Goal: Information Seeking & Learning: Learn about a topic

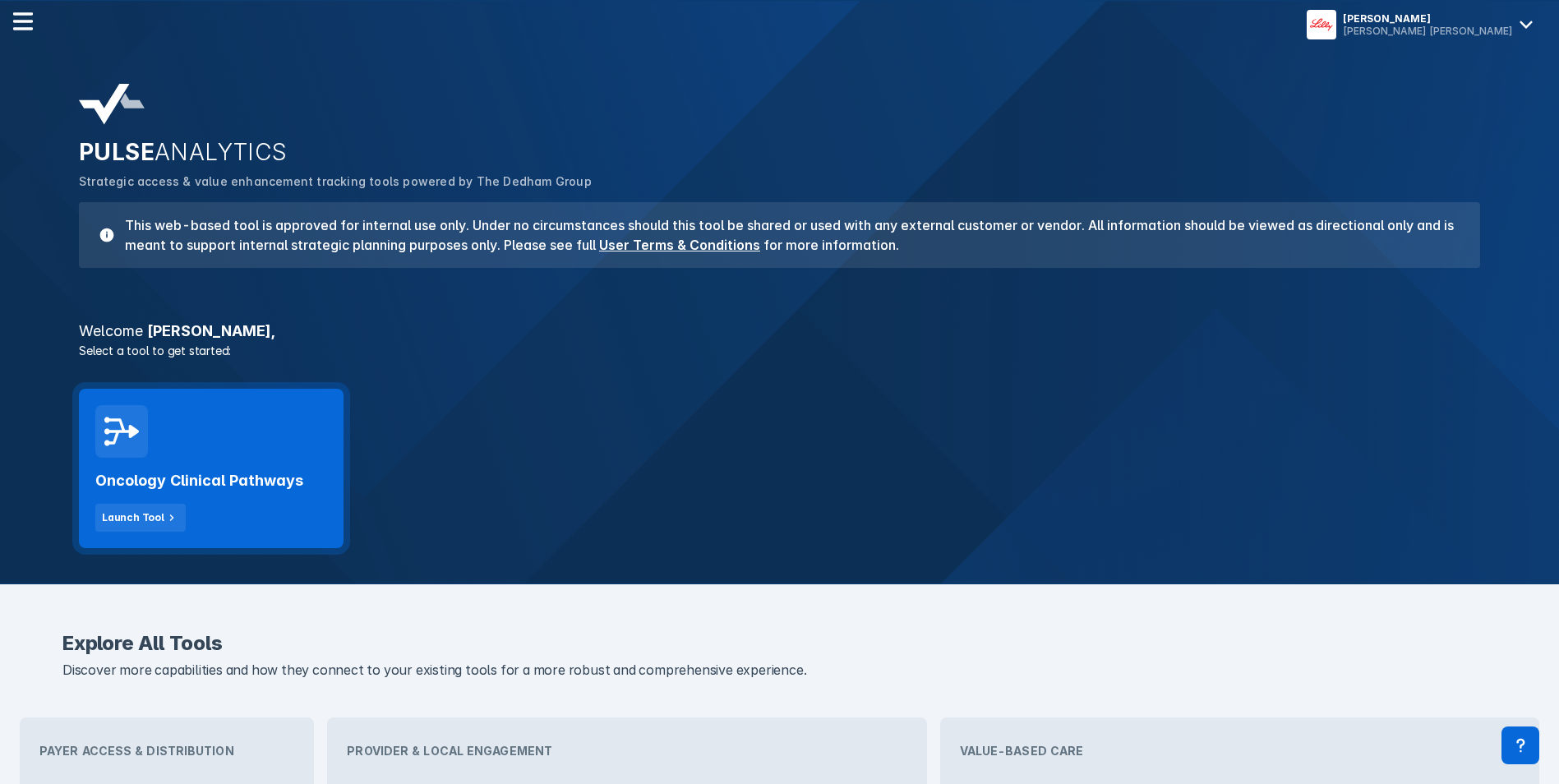
click at [247, 452] on div "Oncology Clinical Pathways Launch Tool" at bounding box center [211, 468] width 265 height 160
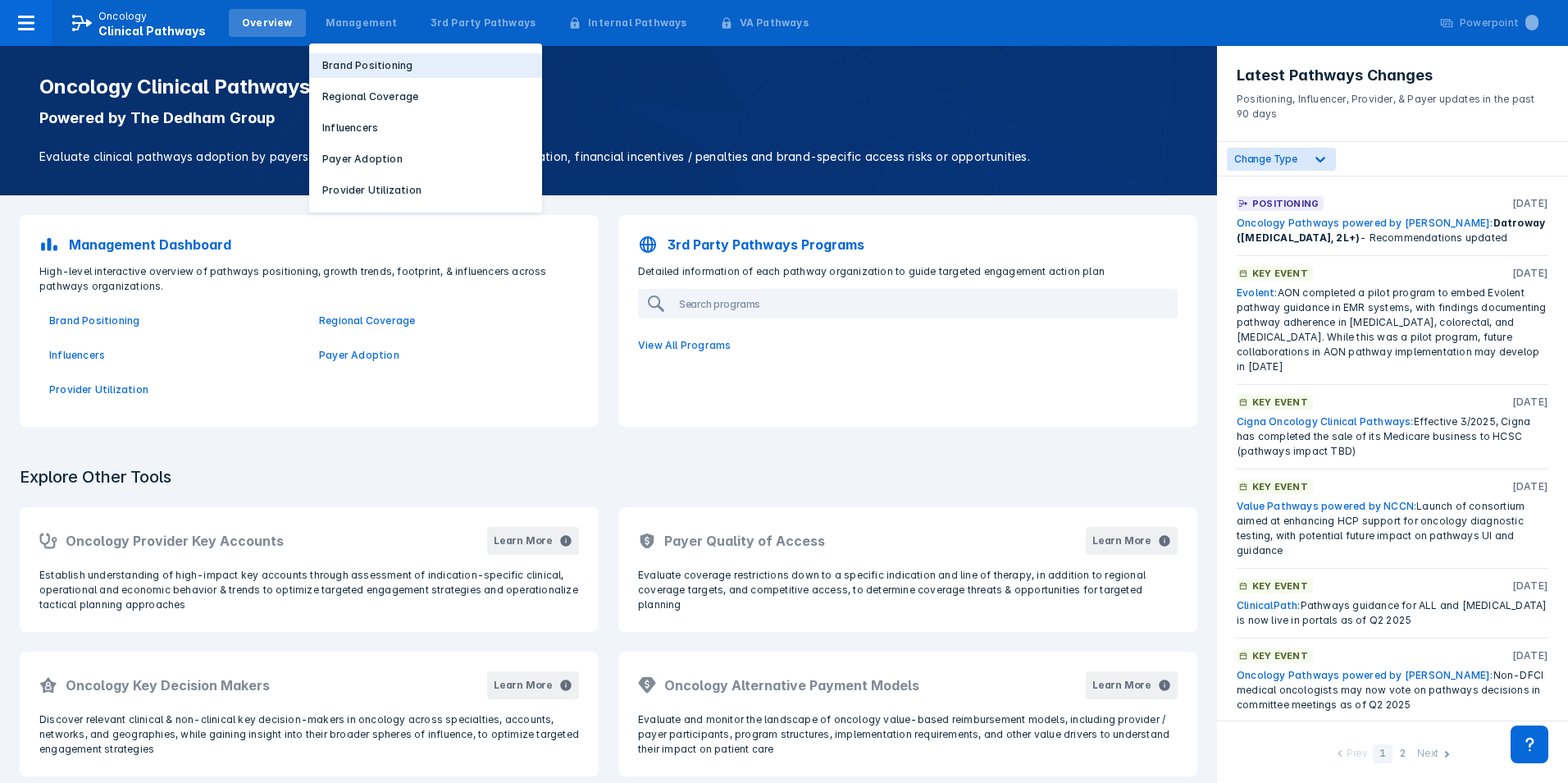
click at [357, 74] on button "Brand Positioning" at bounding box center [426, 66] width 233 height 25
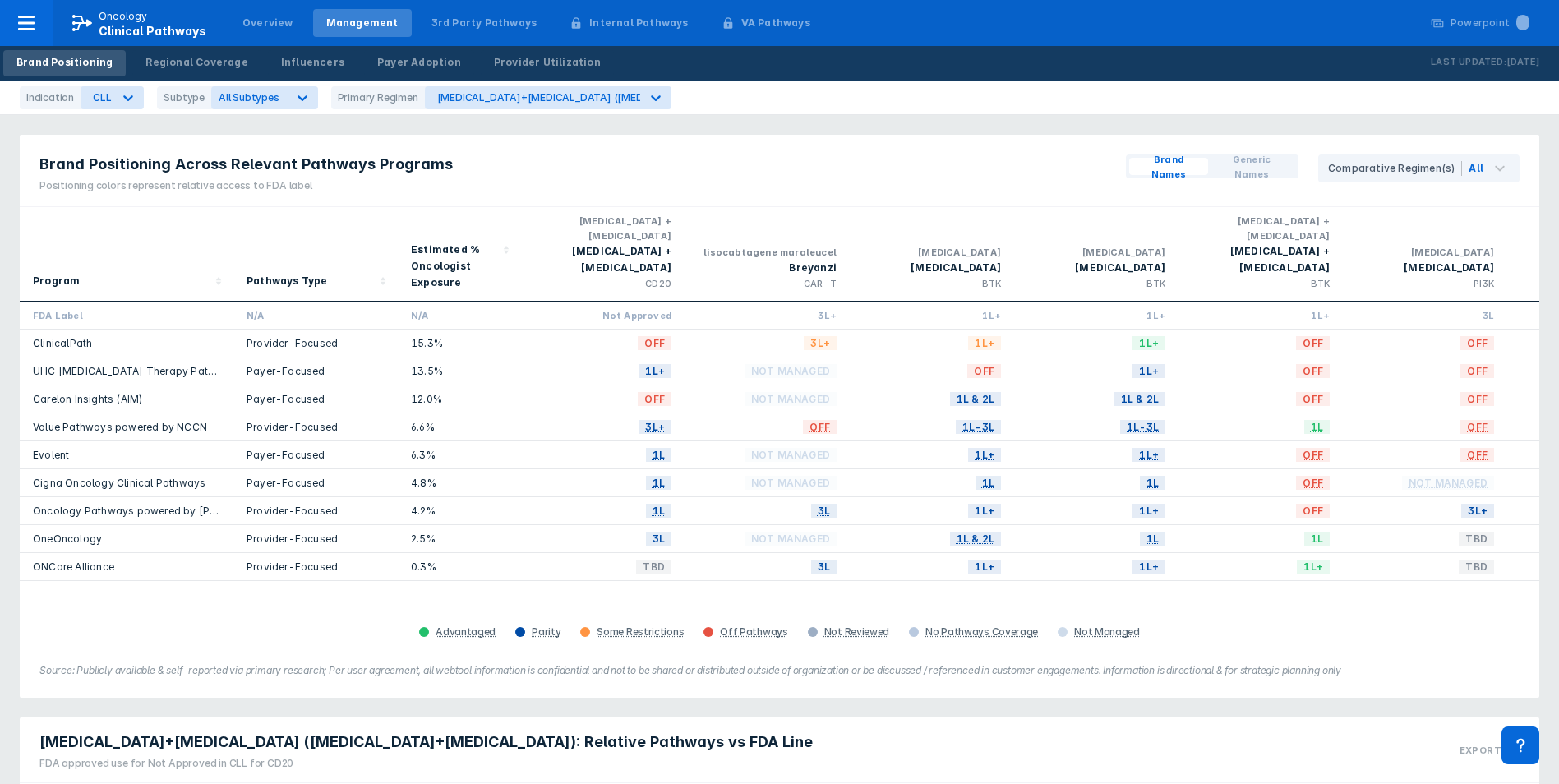
click at [220, 110] on div "Indication CLL Subtype All Subtypes Primary Regimen bendamustine+Rituxan (benda…" at bounding box center [779, 97] width 1559 height 35
click at [219, 95] on span "All Subtypes" at bounding box center [249, 97] width 61 height 12
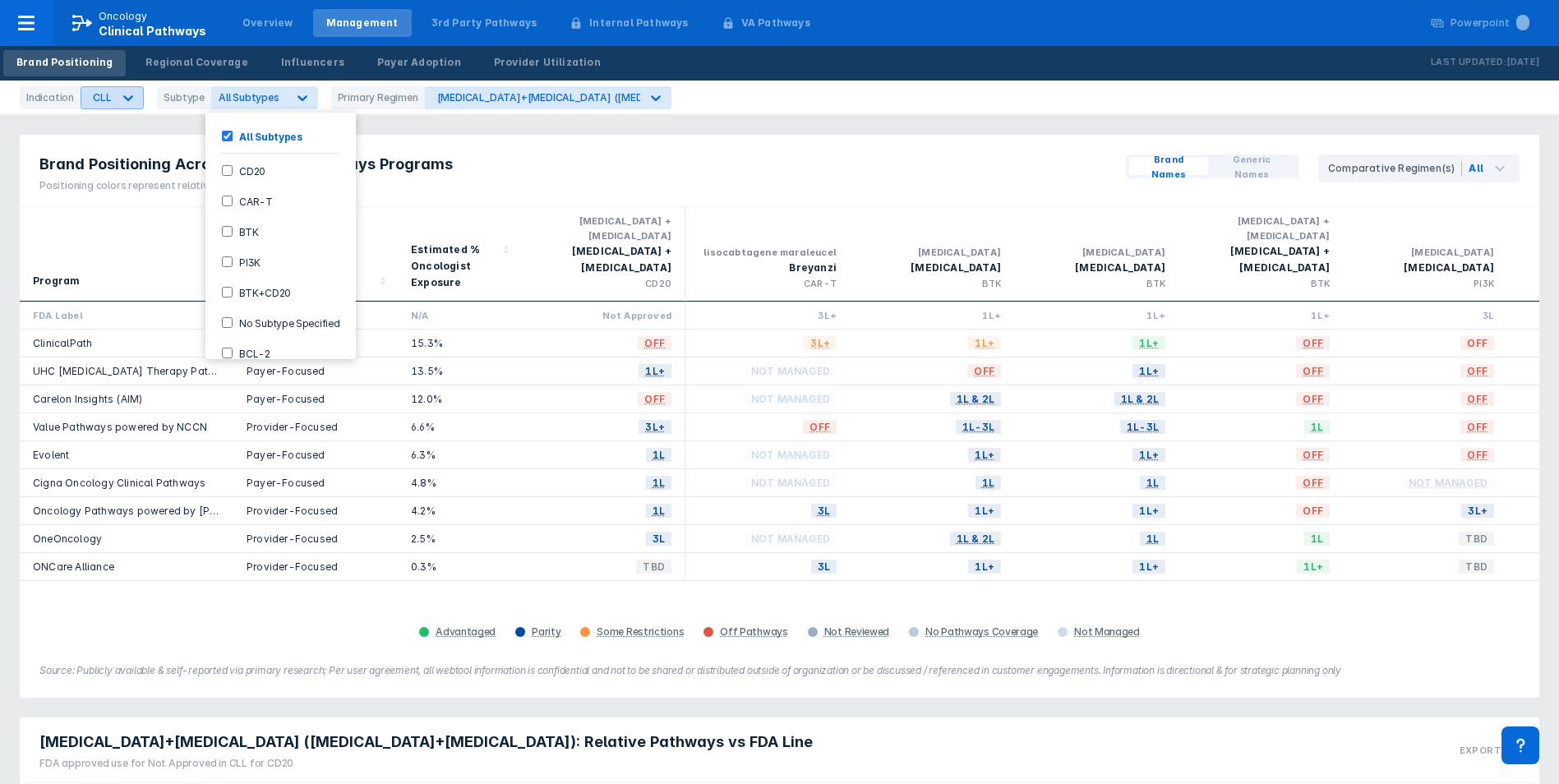
click at [88, 99] on div "CLL" at bounding box center [96, 98] width 31 height 21
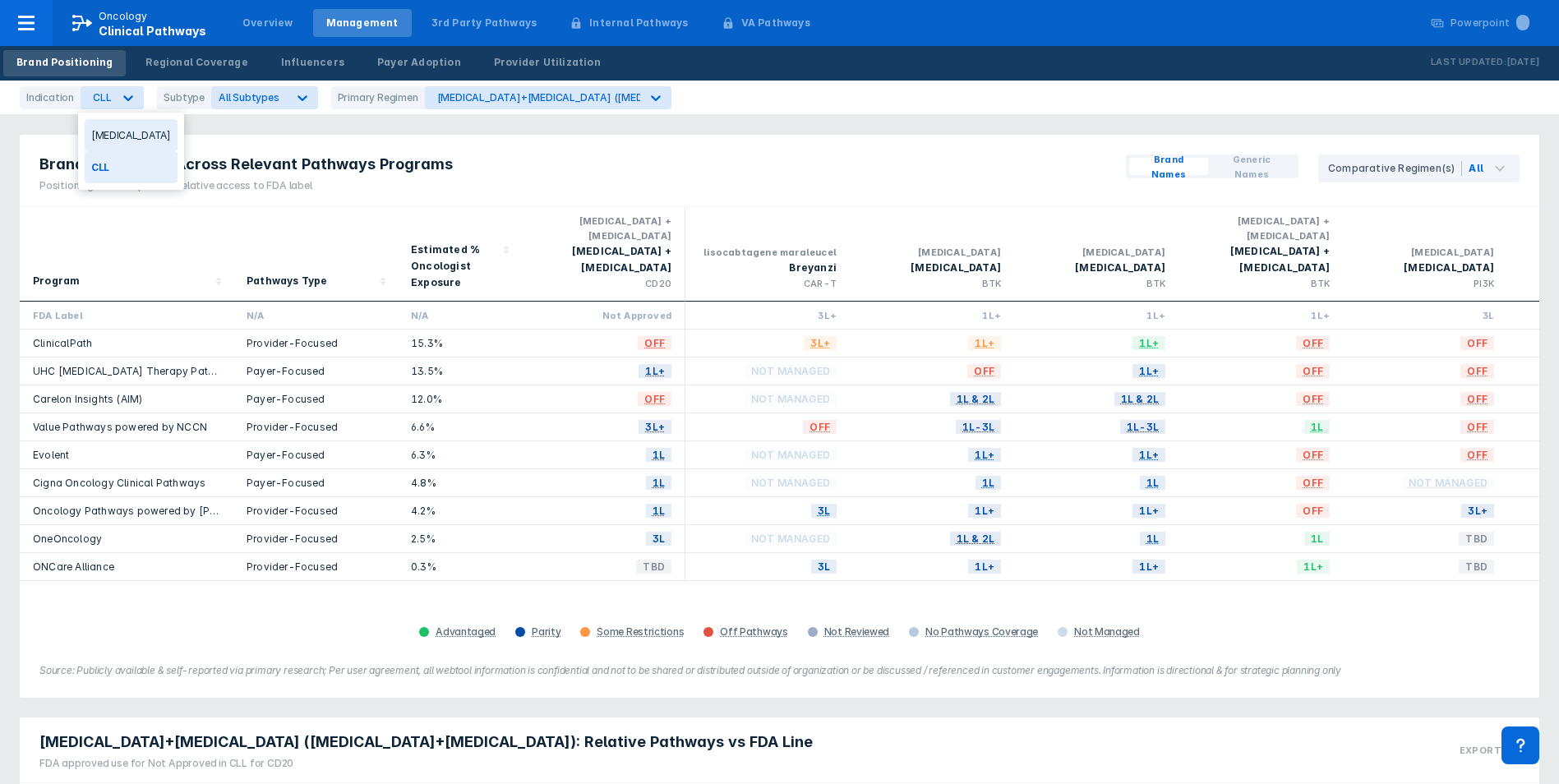
click at [107, 134] on div "Breast Cancer" at bounding box center [131, 136] width 93 height 32
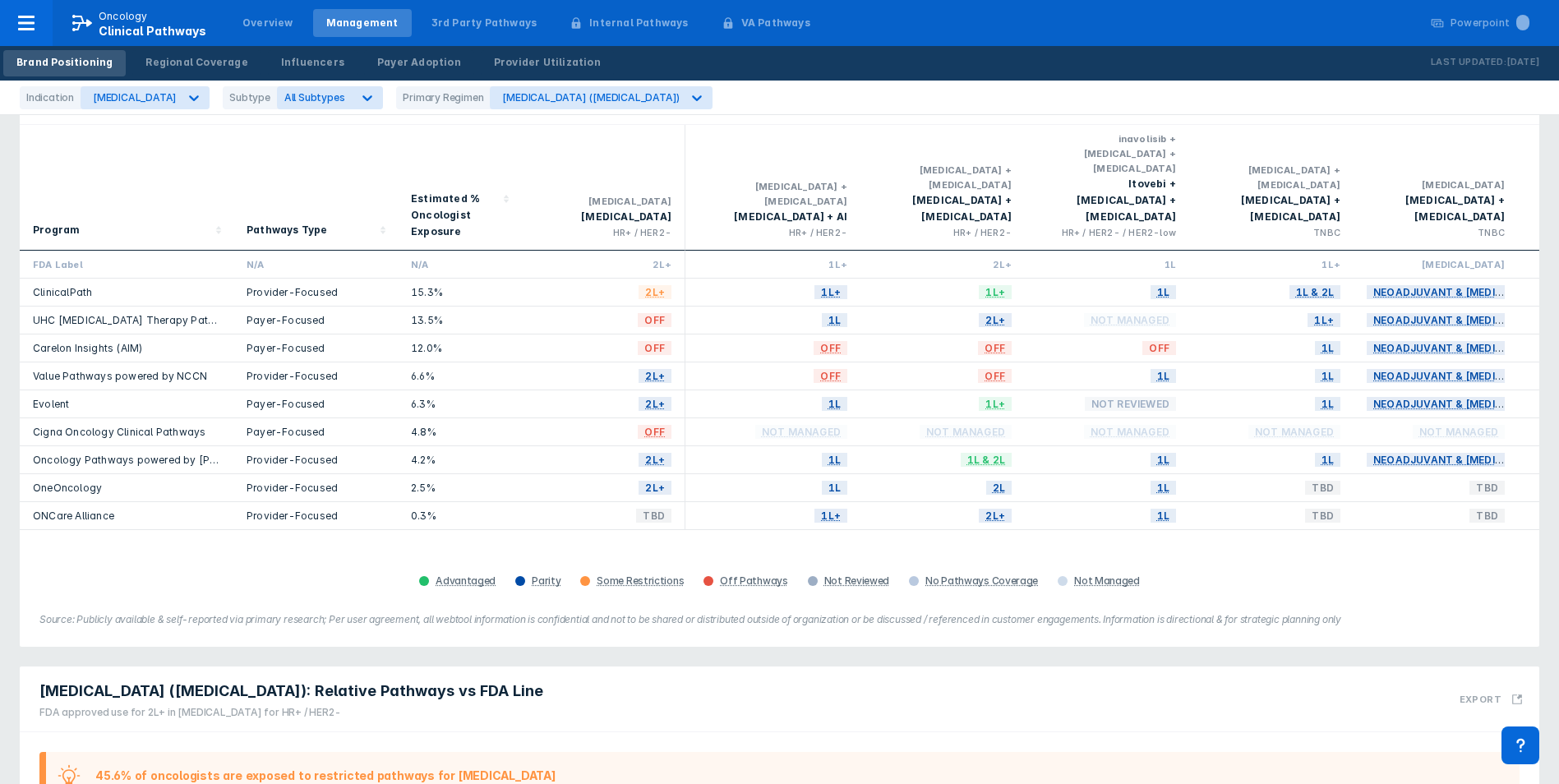
scroll to position [0, 491]
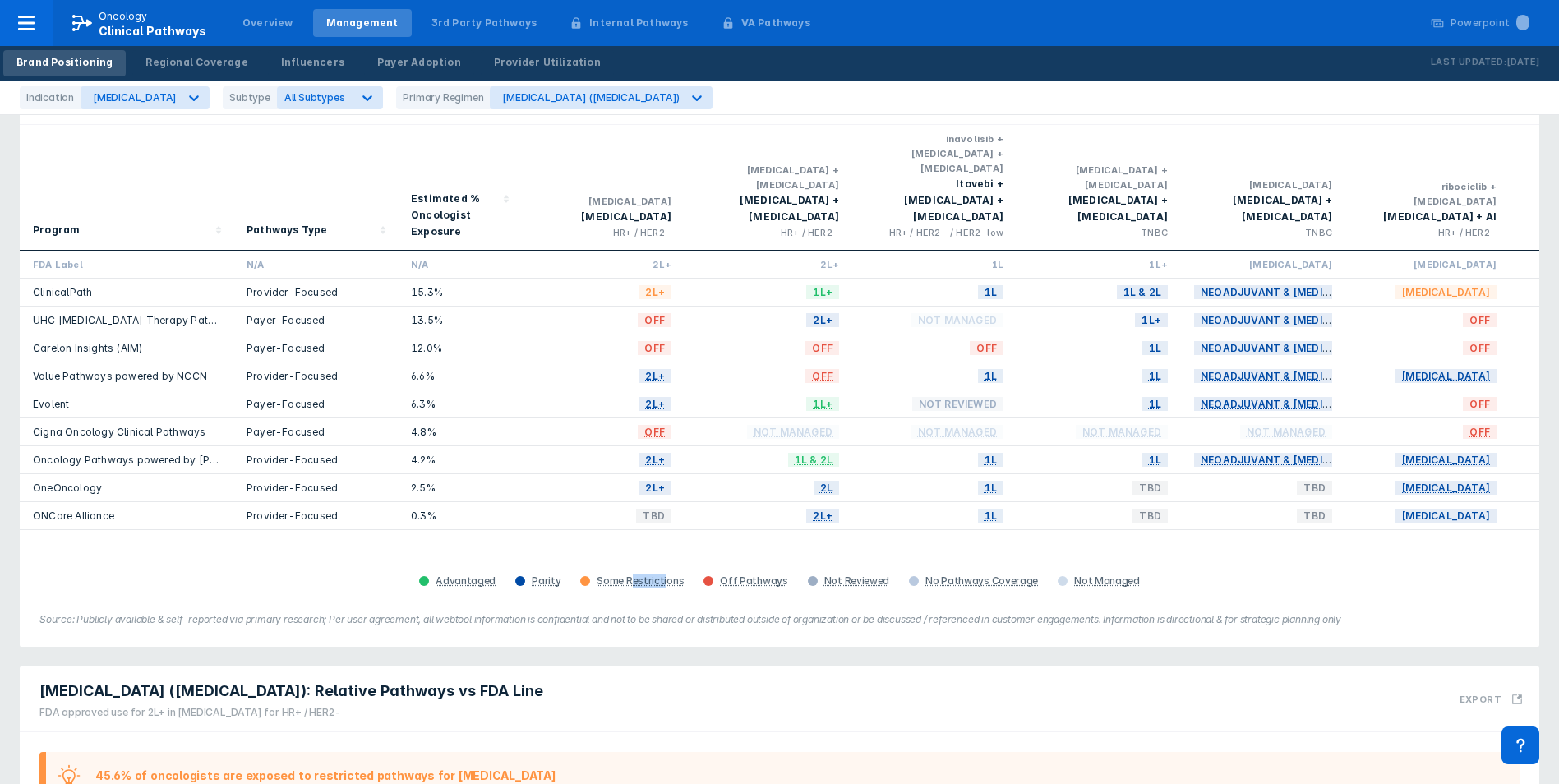
drag, startPoint x: 638, startPoint y: 524, endPoint x: 676, endPoint y: 527, distance: 38.1
click at [676, 527] on div "Program Pathways Type Estimated % Oncologist Exposure everolimus Afinitor HR+ /…" at bounding box center [779, 359] width 1520 height 467
drag, startPoint x: 676, startPoint y: 527, endPoint x: 733, endPoint y: 532, distance: 57.2
click at [733, 532] on div "Program Pathways Type Estimated % Oncologist Exposure everolimus Afinitor HR+ /…" at bounding box center [779, 359] width 1520 height 467
drag, startPoint x: 733, startPoint y: 532, endPoint x: 871, endPoint y: 541, distance: 138.3
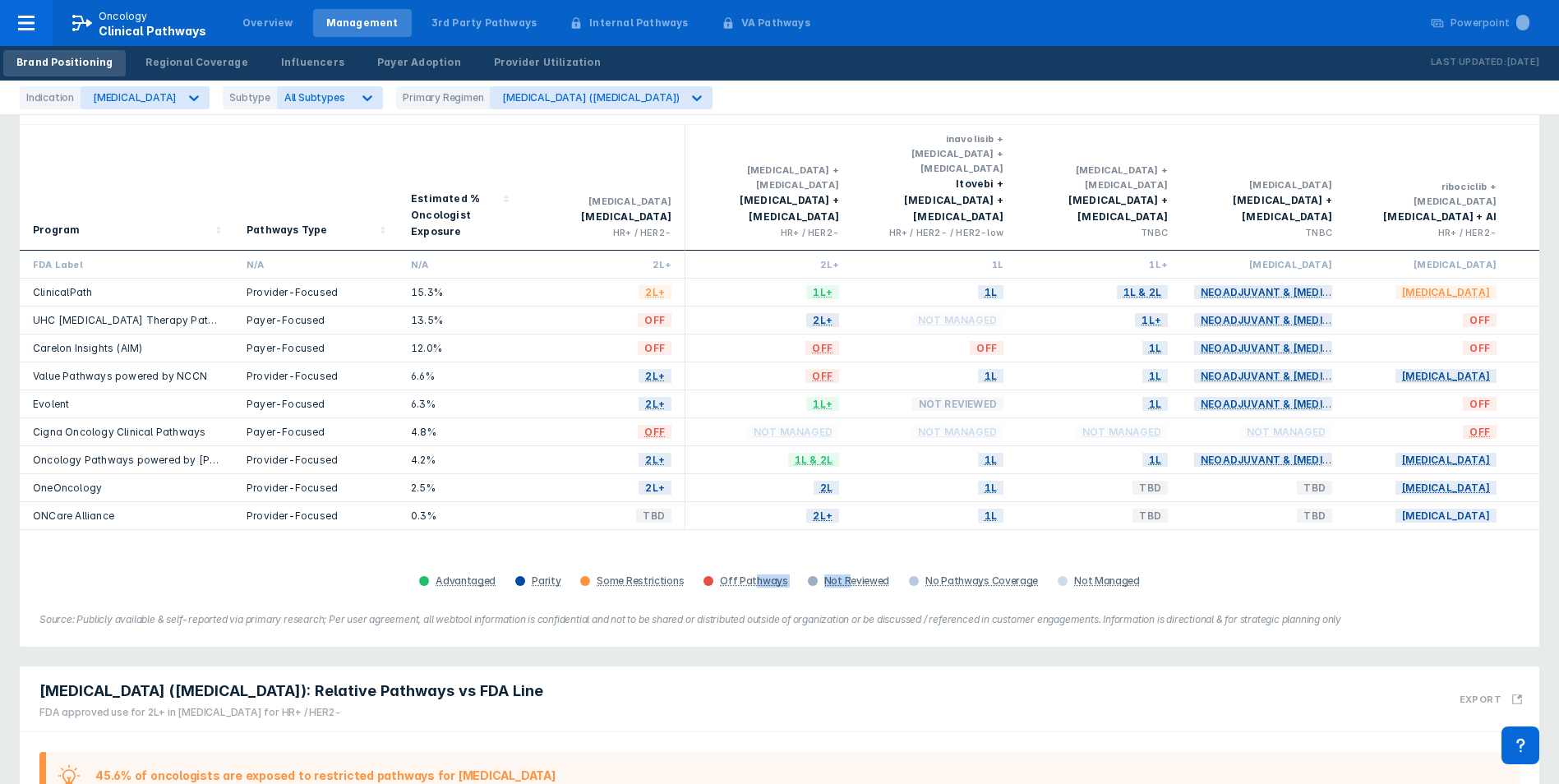
click at [871, 541] on div "Program Pathways Type Estimated % Oncologist Exposure everolimus Afinitor HR+ /…" at bounding box center [779, 359] width 1520 height 467
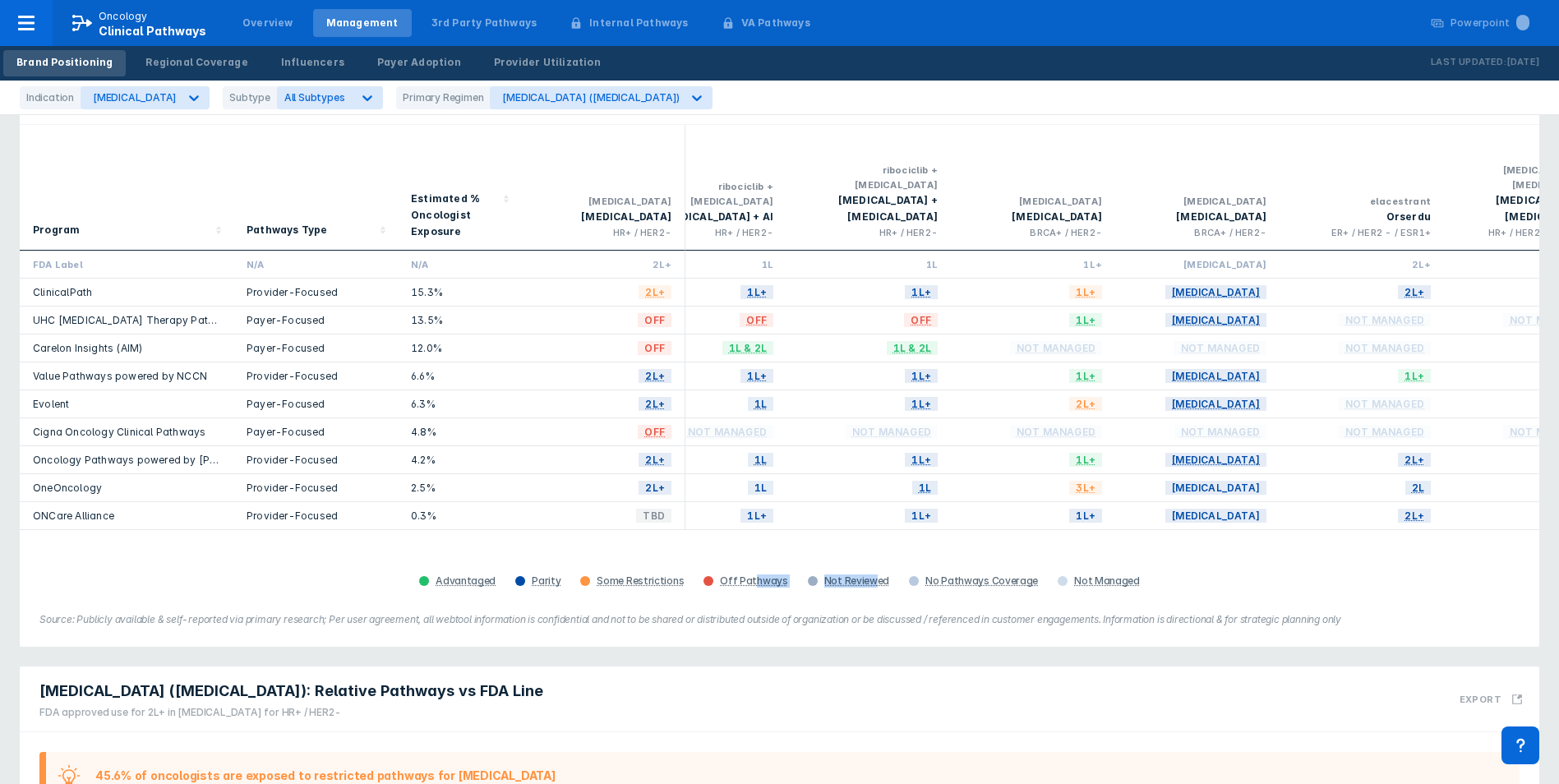
scroll to position [0, 1586]
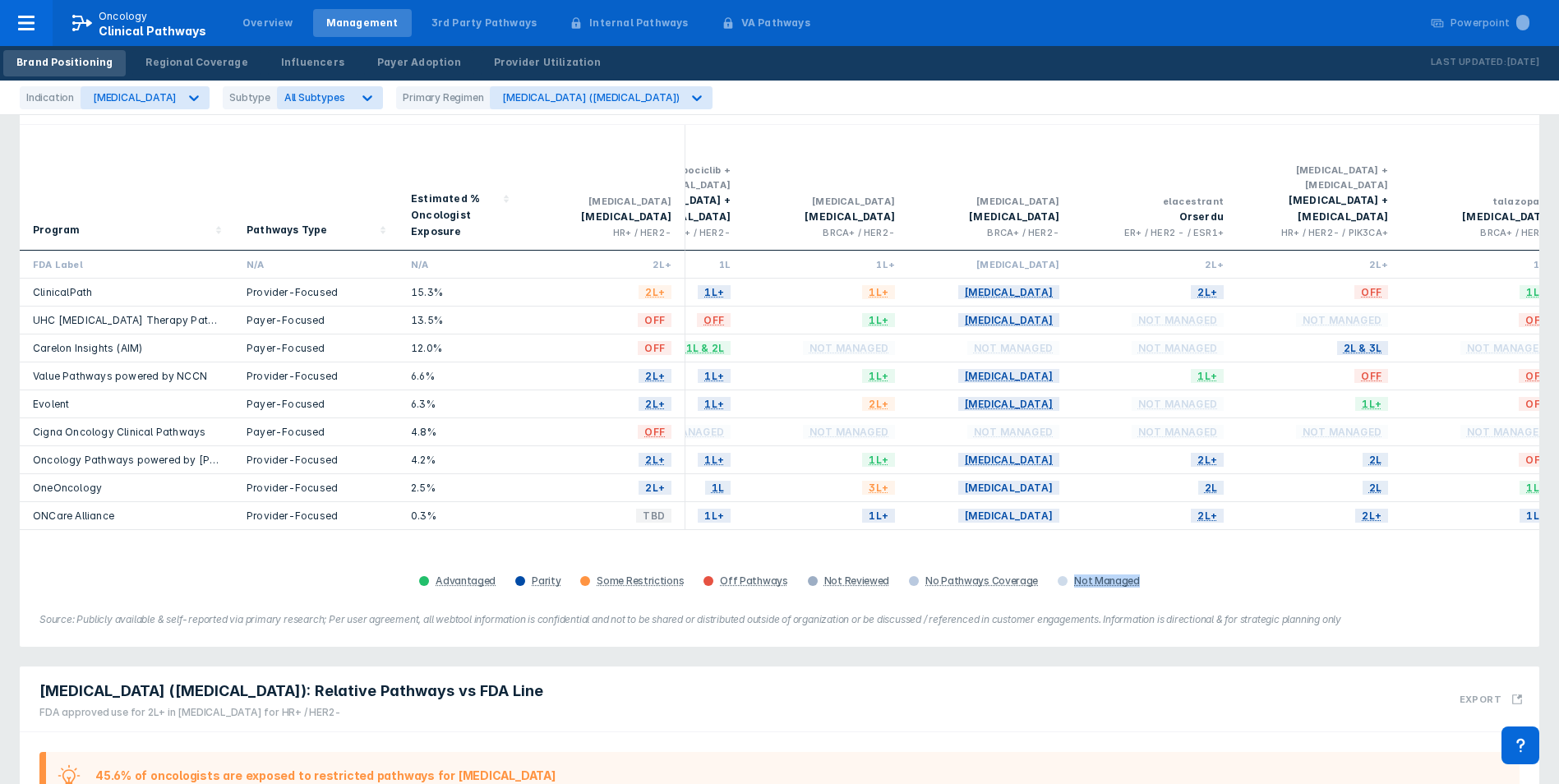
drag, startPoint x: 1049, startPoint y: 532, endPoint x: 1198, endPoint y: 537, distance: 149.1
click at [1198, 537] on div "Program Pathways Type Estimated % Oncologist Exposure everolimus Afinitor HR+ /…" at bounding box center [779, 359] width 1520 height 467
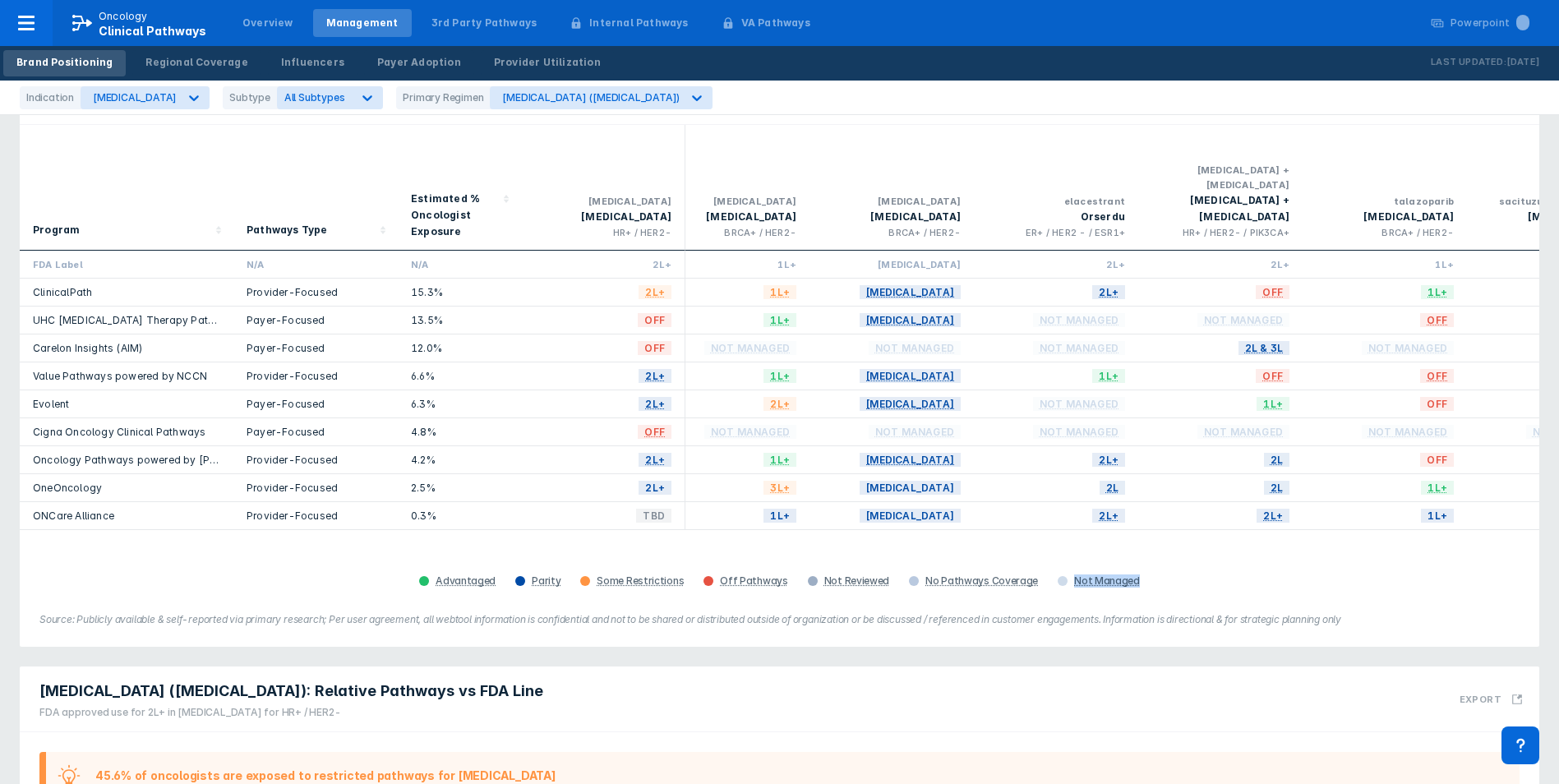
scroll to position [0, 1746]
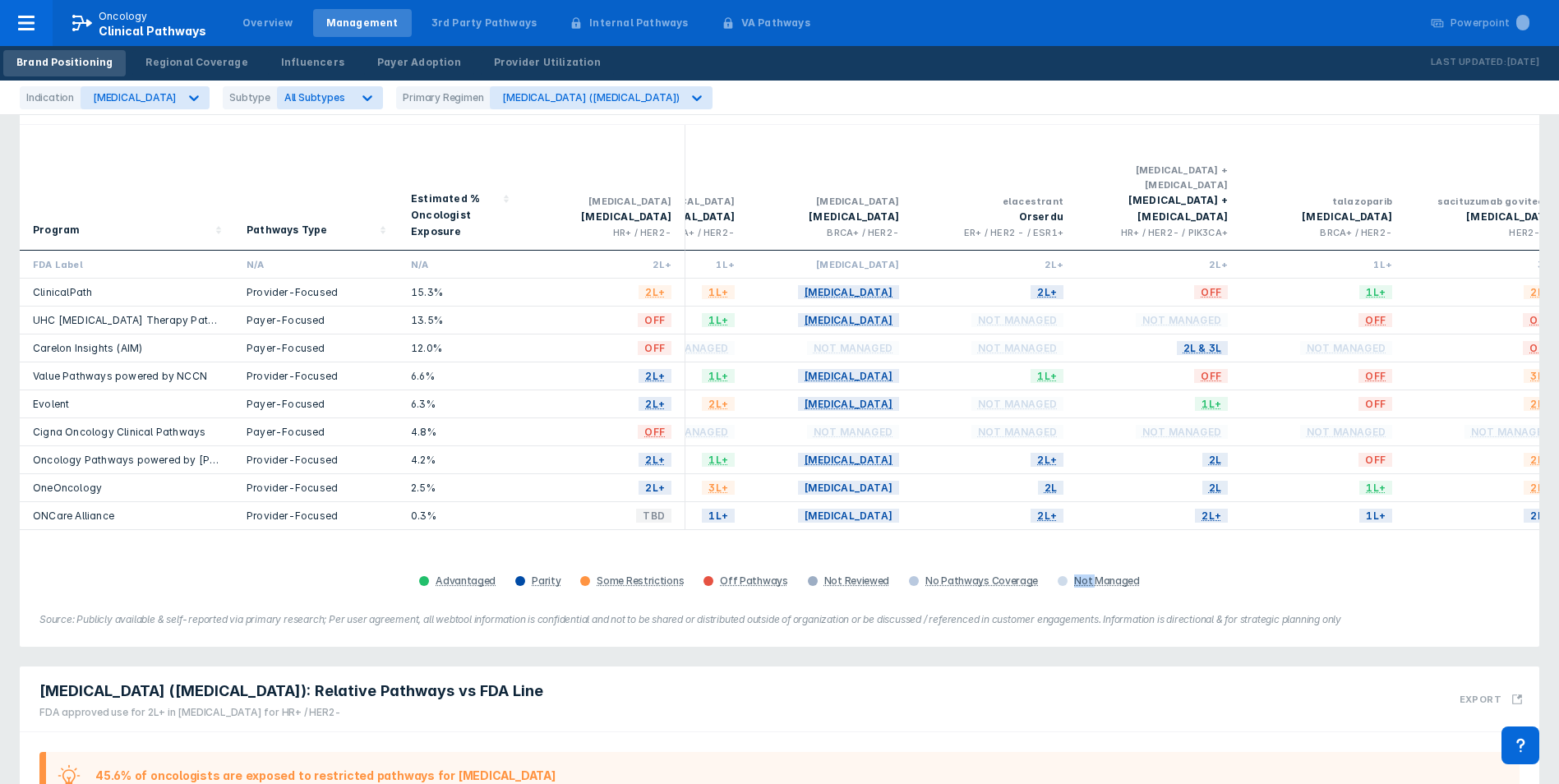
drag, startPoint x: 1042, startPoint y: 518, endPoint x: 1089, endPoint y: 526, distance: 47.7
click at [1089, 526] on div "Program Pathways Type Estimated % Oncologist Exposure everolimus Afinitor HR+ /…" at bounding box center [779, 359] width 1520 height 467
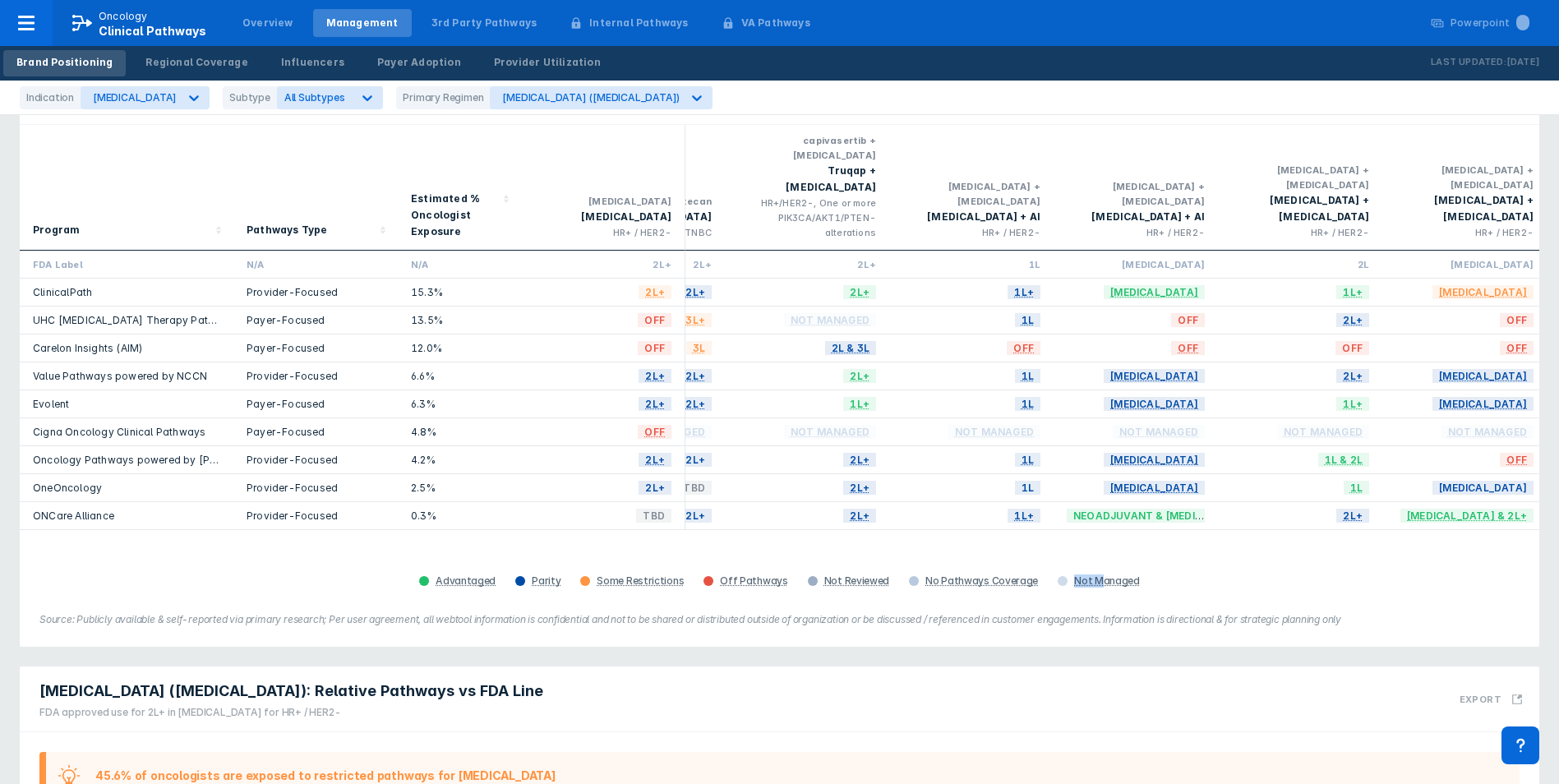
scroll to position [0, 2927]
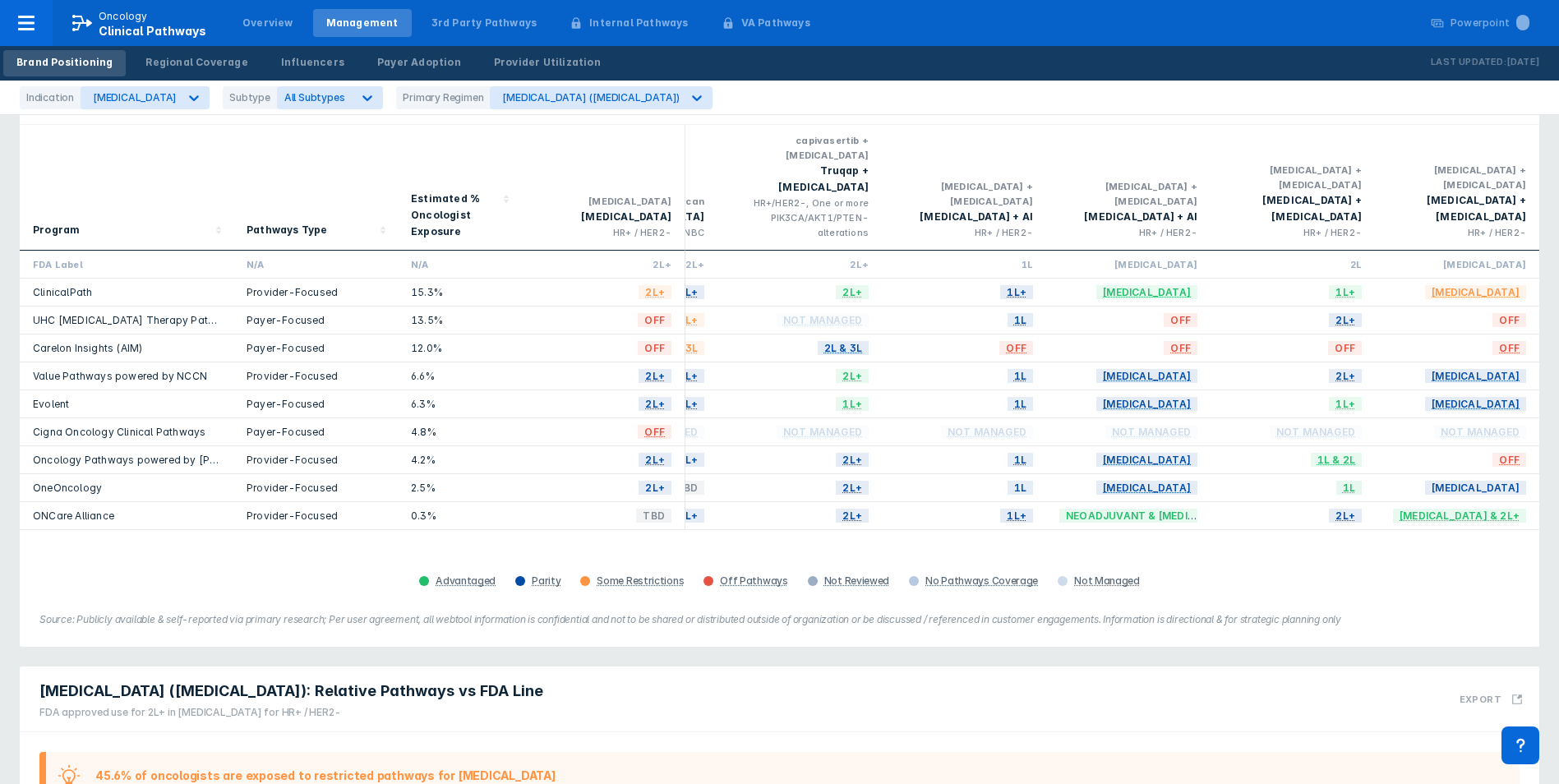
click at [1532, 512] on div "Program Pathways Type Estimated % Oncologist Exposure everolimus Afinitor HR+ /…" at bounding box center [779, 359] width 1520 height 467
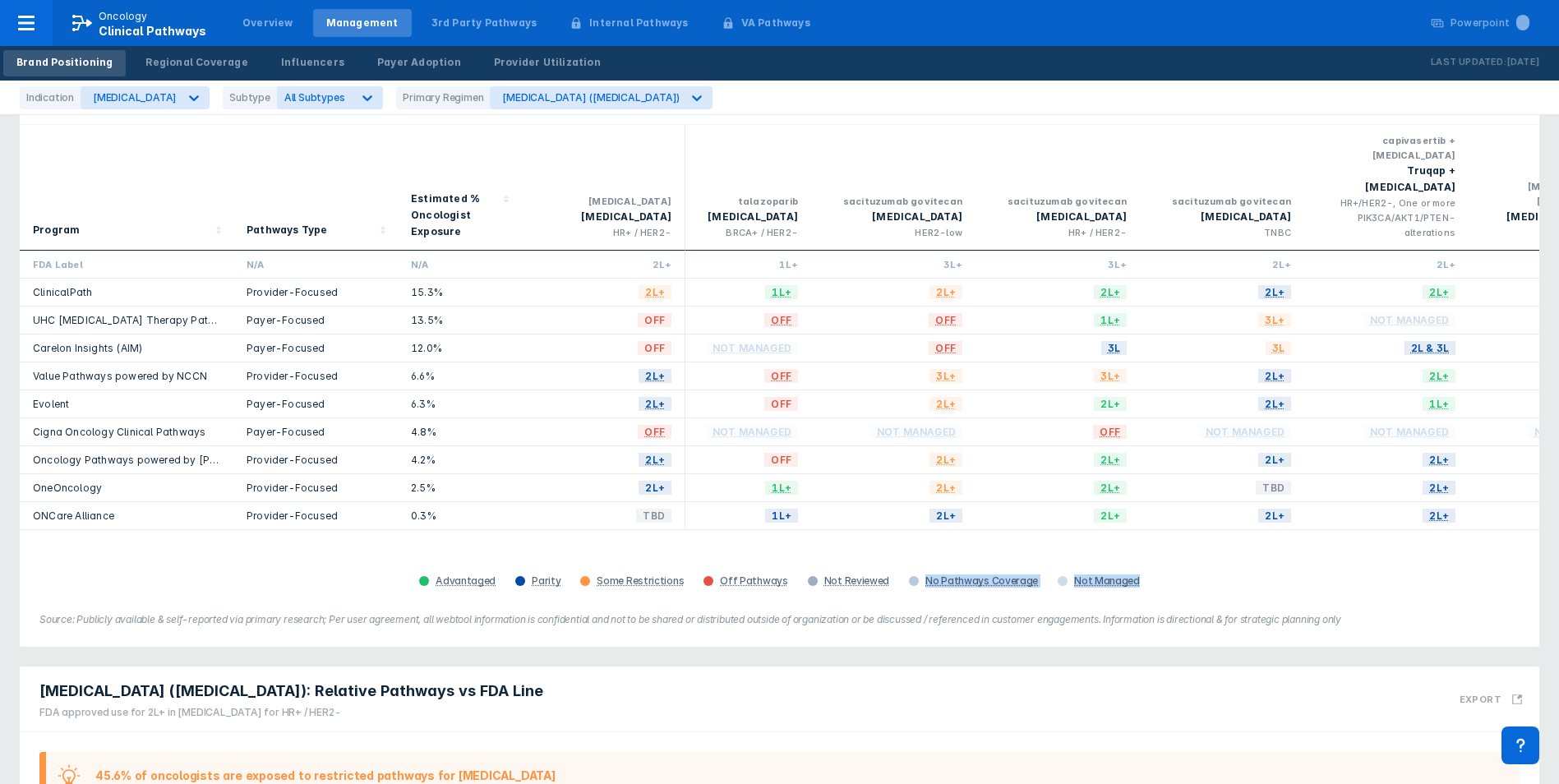
drag, startPoint x: 1231, startPoint y: 512, endPoint x: 895, endPoint y: 516, distance: 336.0
click at [895, 516] on div "Program Pathways Type Estimated % Oncologist Exposure everolimus Afinitor HR+ /…" at bounding box center [779, 359] width 1520 height 467
drag, startPoint x: 895, startPoint y: 516, endPoint x: 829, endPoint y: 510, distance: 66.3
click at [829, 510] on div "Program Pathways Type Estimated % Oncologist Exposure everolimus Afinitor HR+ /…" at bounding box center [779, 359] width 1520 height 467
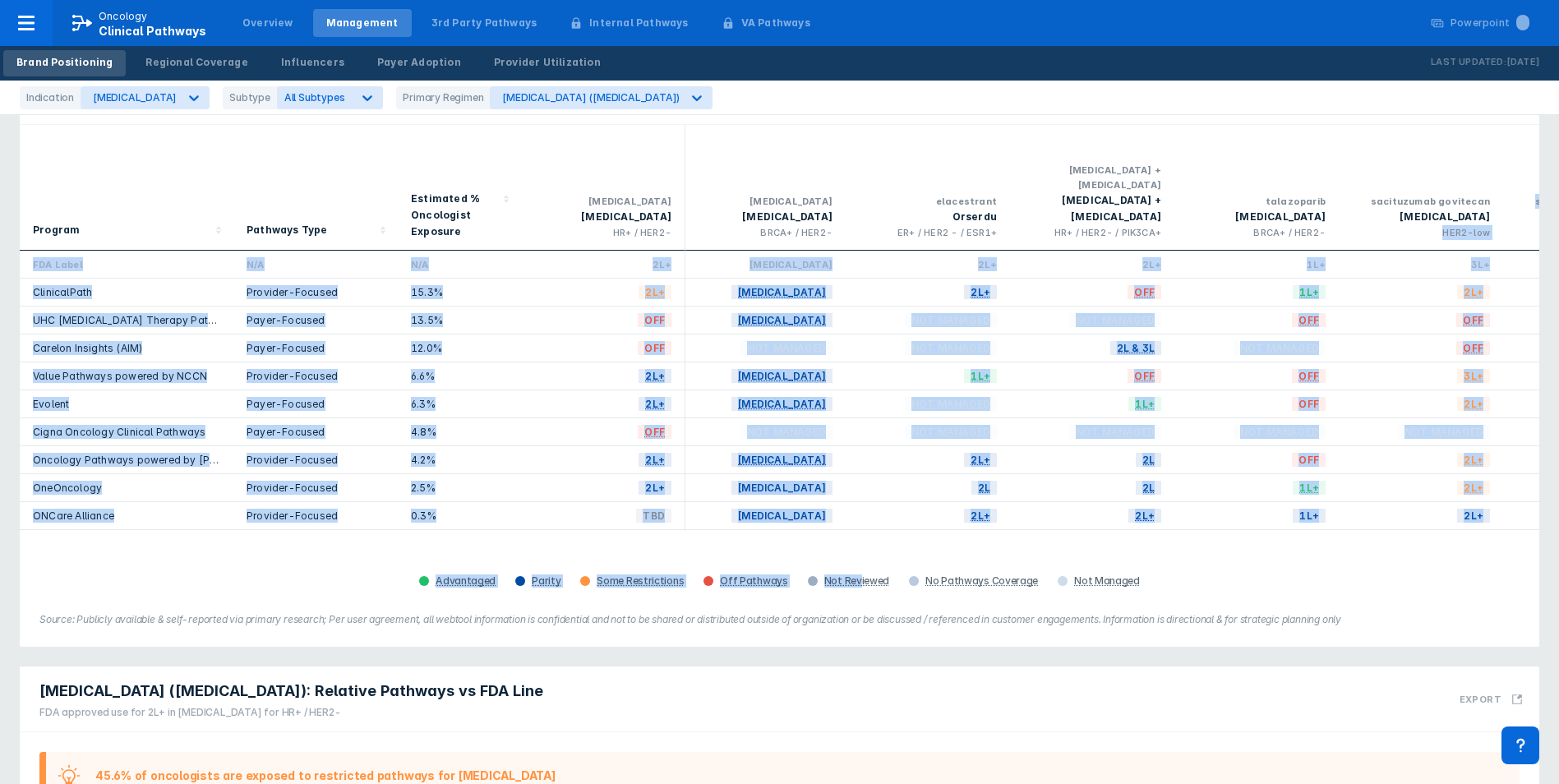
scroll to position [0, 1480]
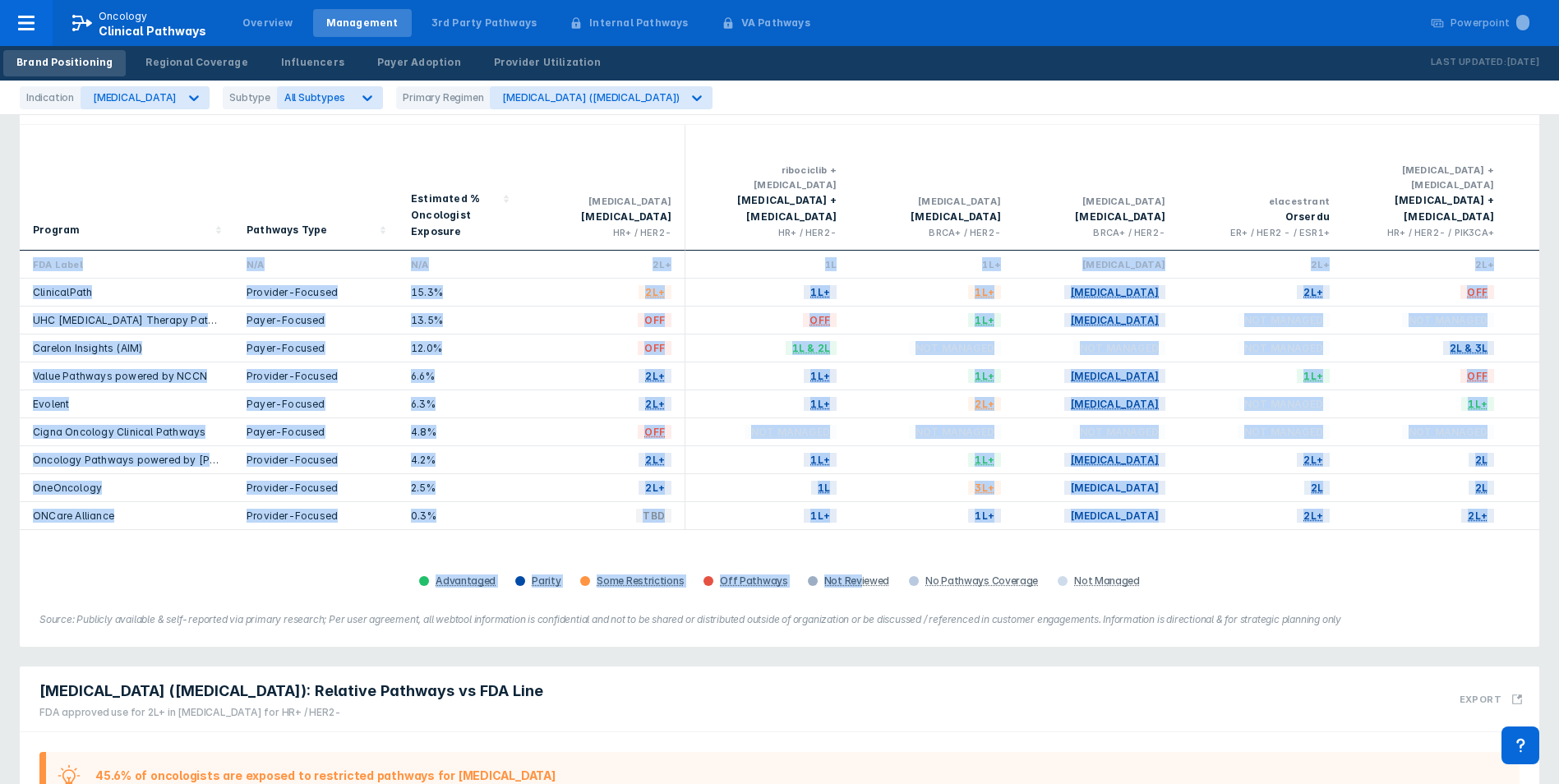
click at [250, 535] on div "Program Pathways Type Estimated % Oncologist Exposure everolimus Afinitor HR+ /…" at bounding box center [779, 359] width 1520 height 467
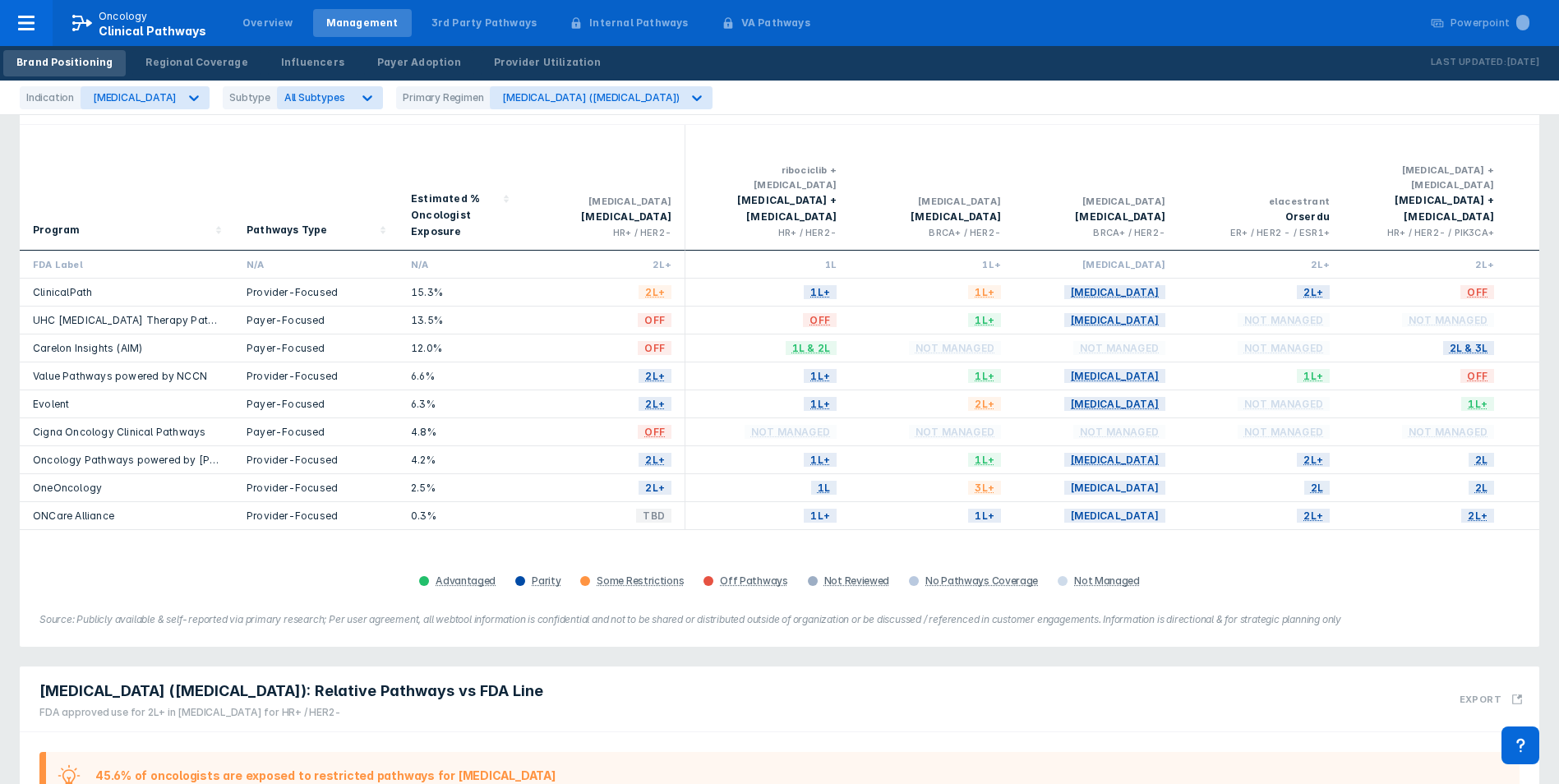
scroll to position [0, 1302]
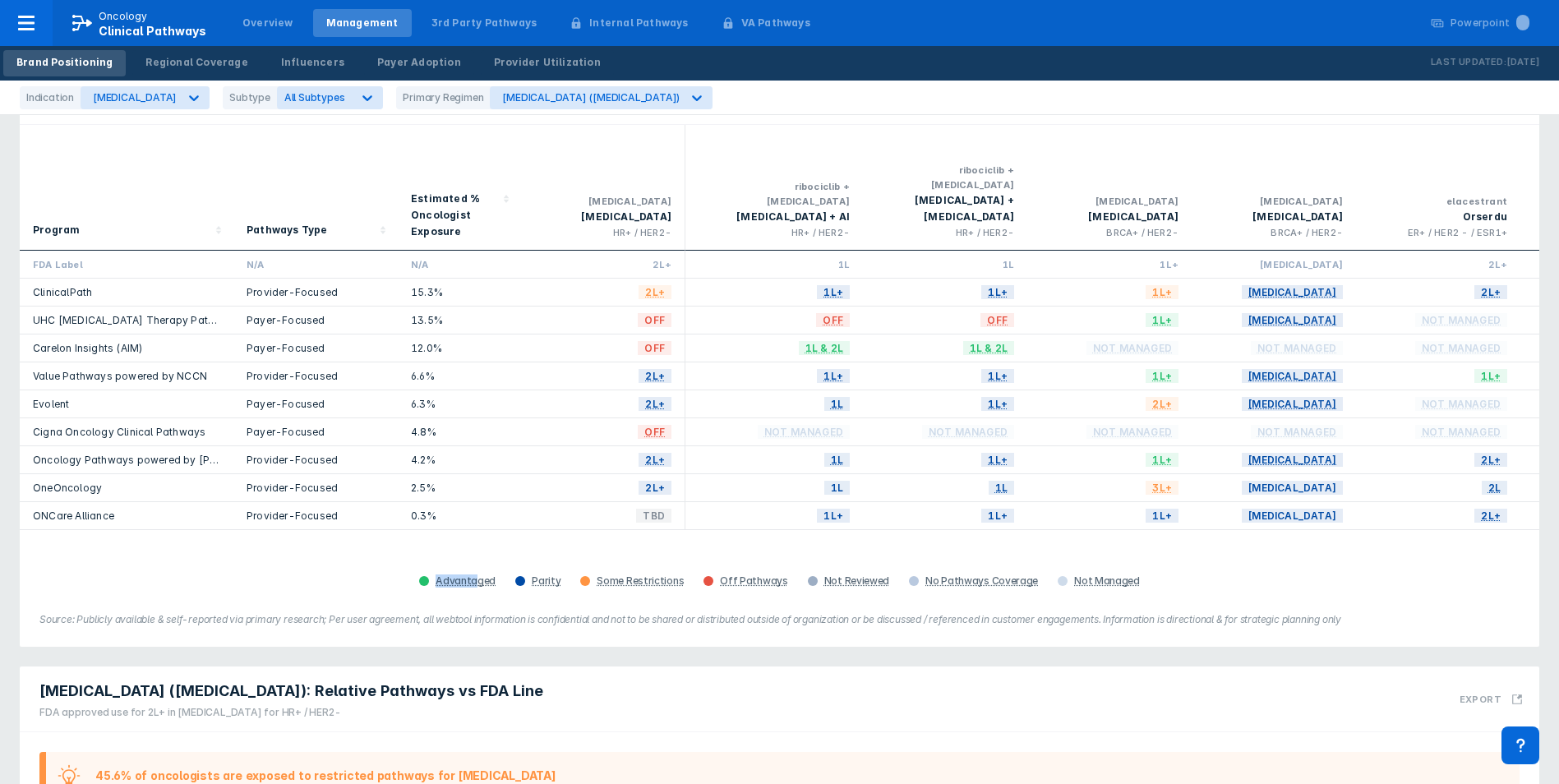
drag, startPoint x: 357, startPoint y: 533, endPoint x: 218, endPoint y: 532, distance: 139.0
click at [222, 532] on div "Program Pathways Type Estimated % Oncologist Exposure everolimus Afinitor HR+ /…" at bounding box center [779, 359] width 1520 height 467
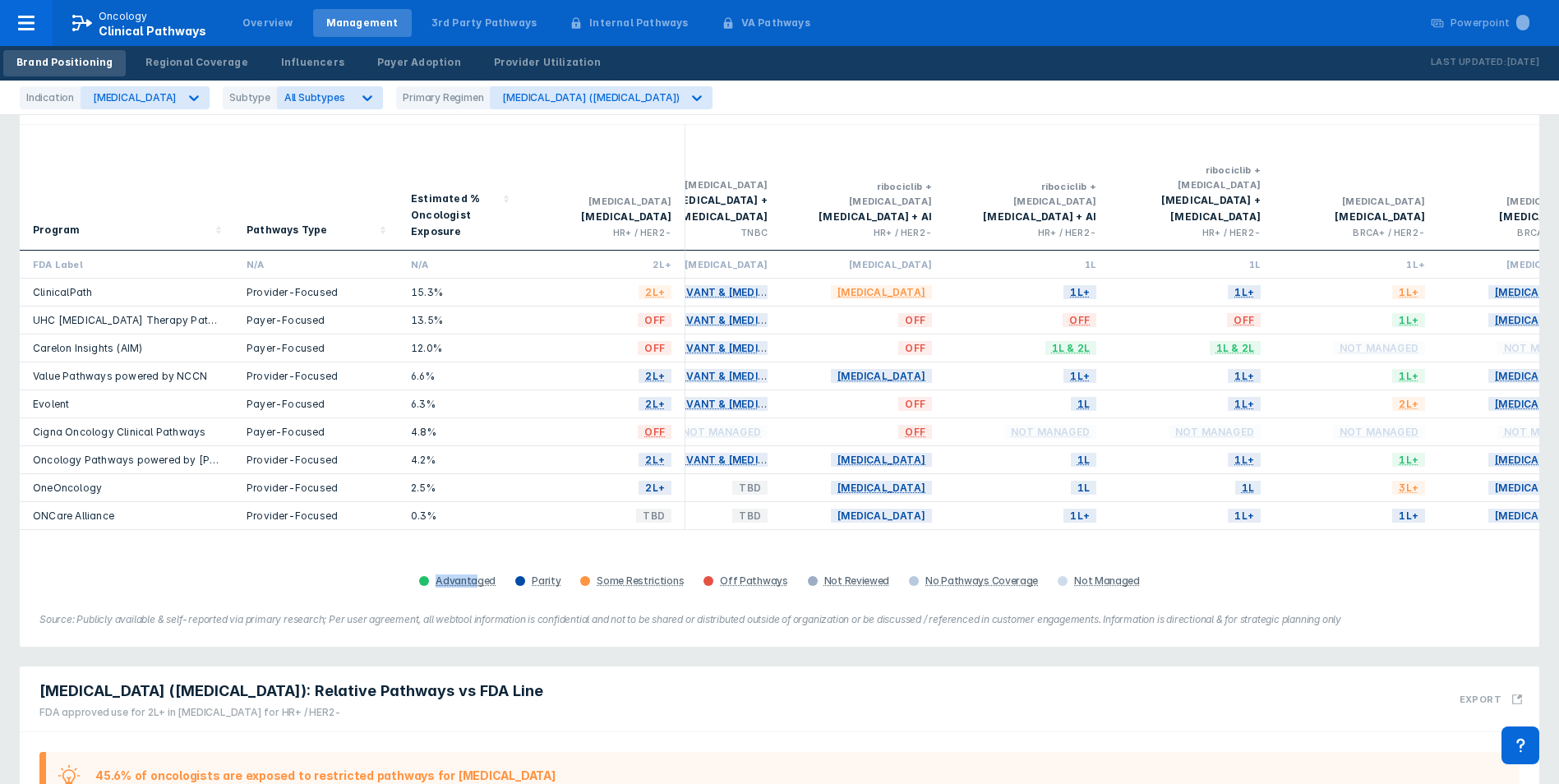
scroll to position [0, 737]
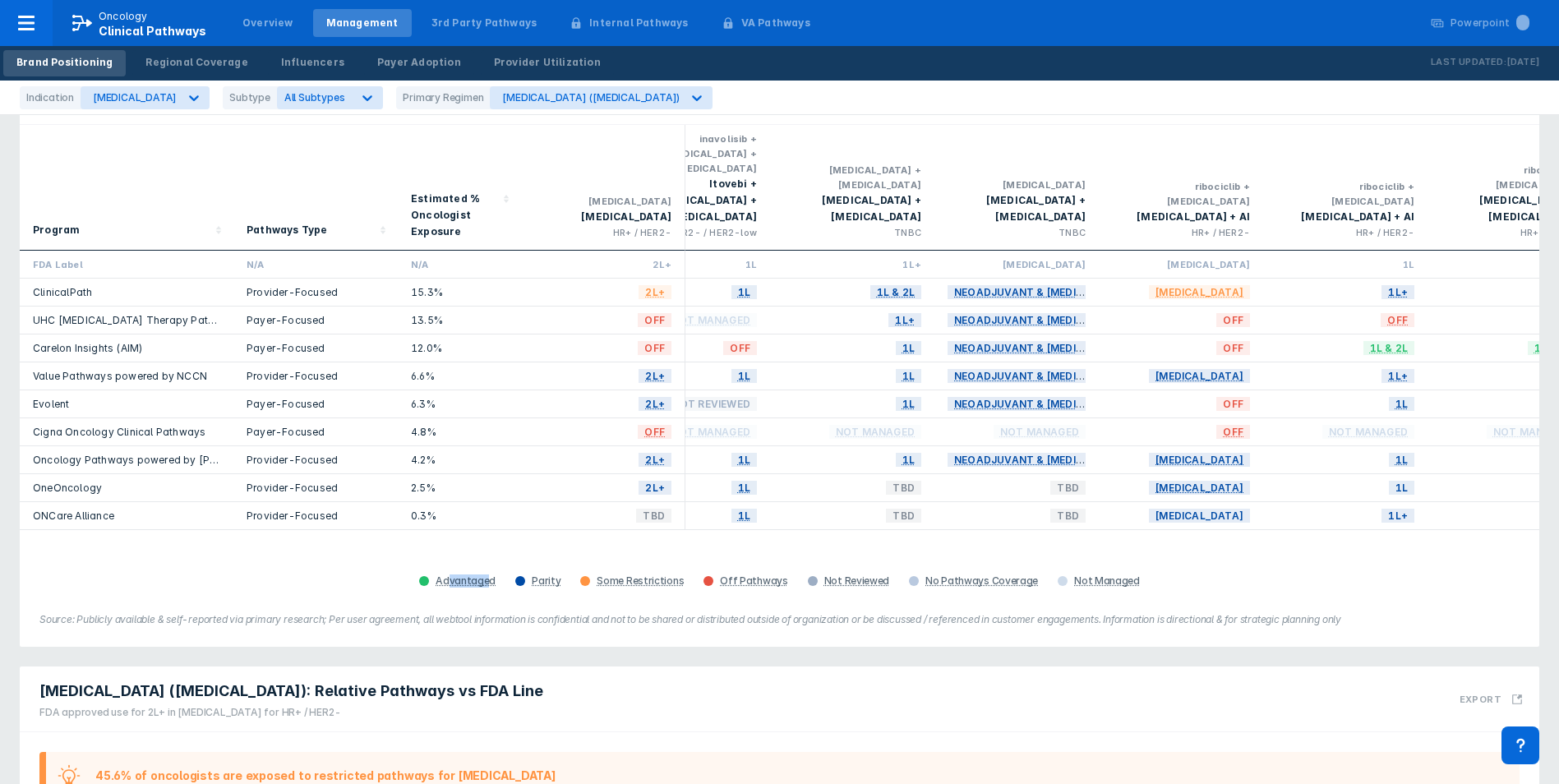
click at [466, 521] on div "Program Pathways Type Estimated % Oncologist Exposure everolimus Afinitor HR+ /…" at bounding box center [779, 359] width 1520 height 467
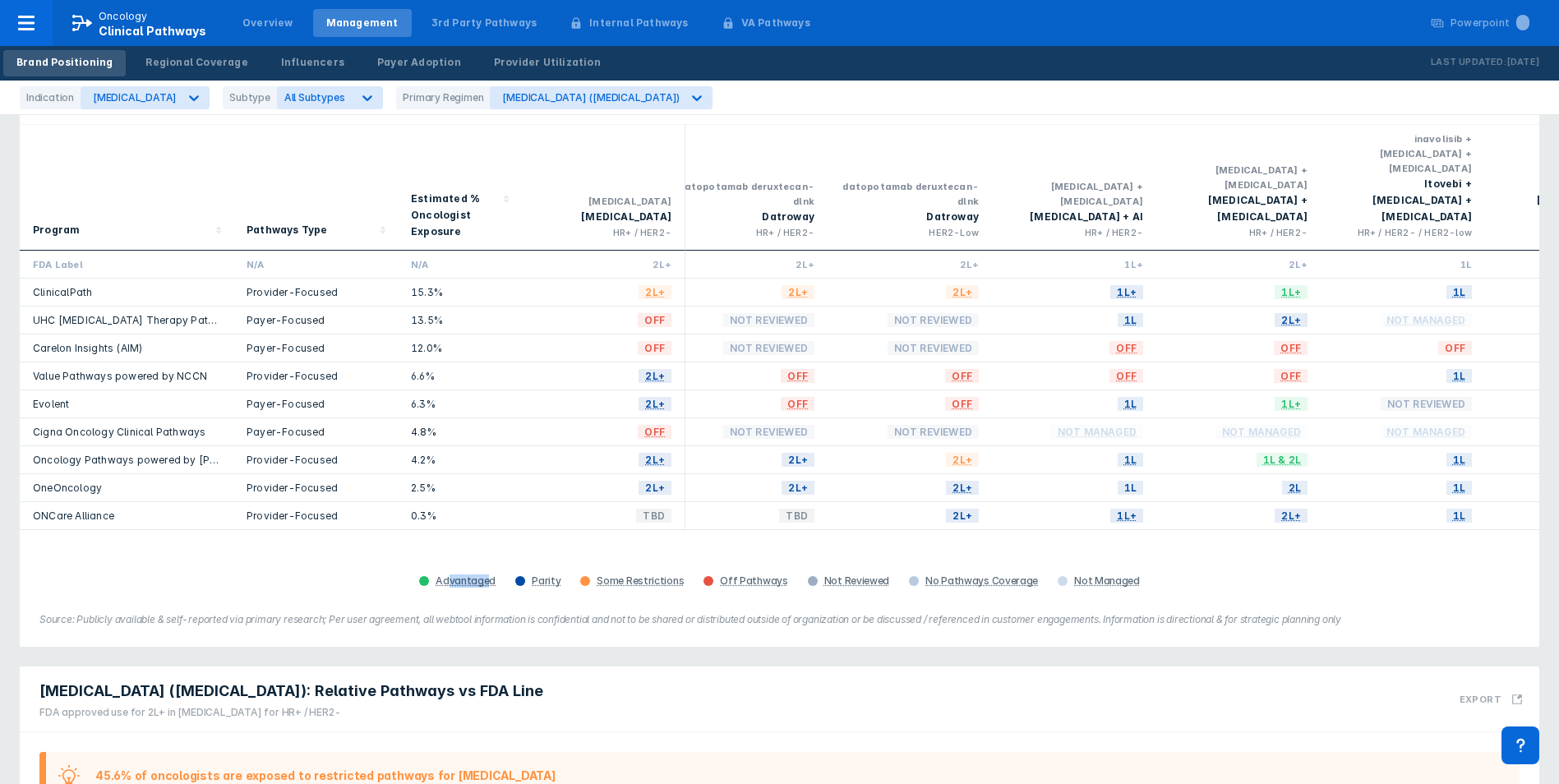
scroll to position [0, 20]
click at [527, 97] on div "Afinitor (everolimus)" at bounding box center [591, 97] width 178 height 12
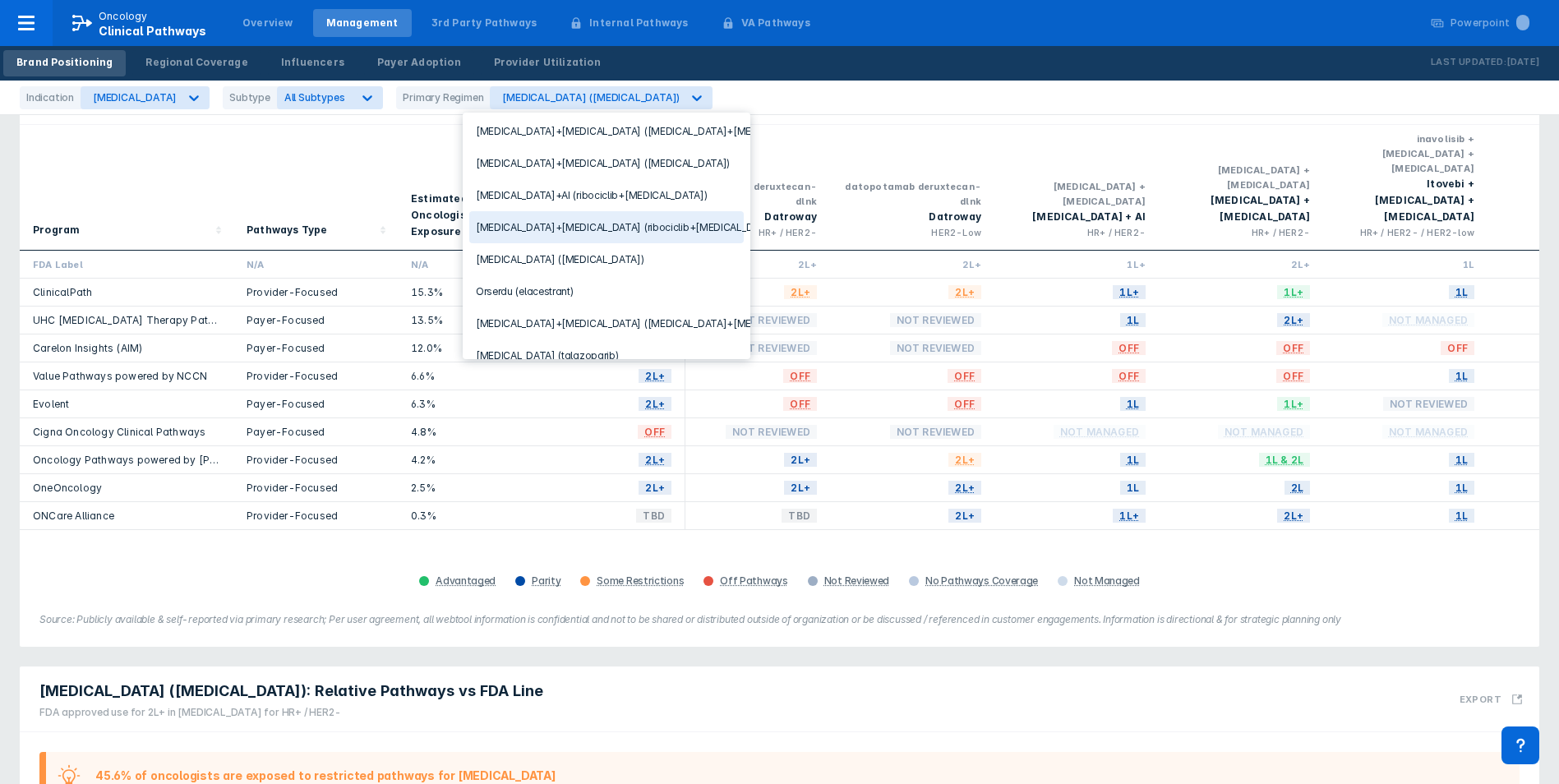
scroll to position [246, 0]
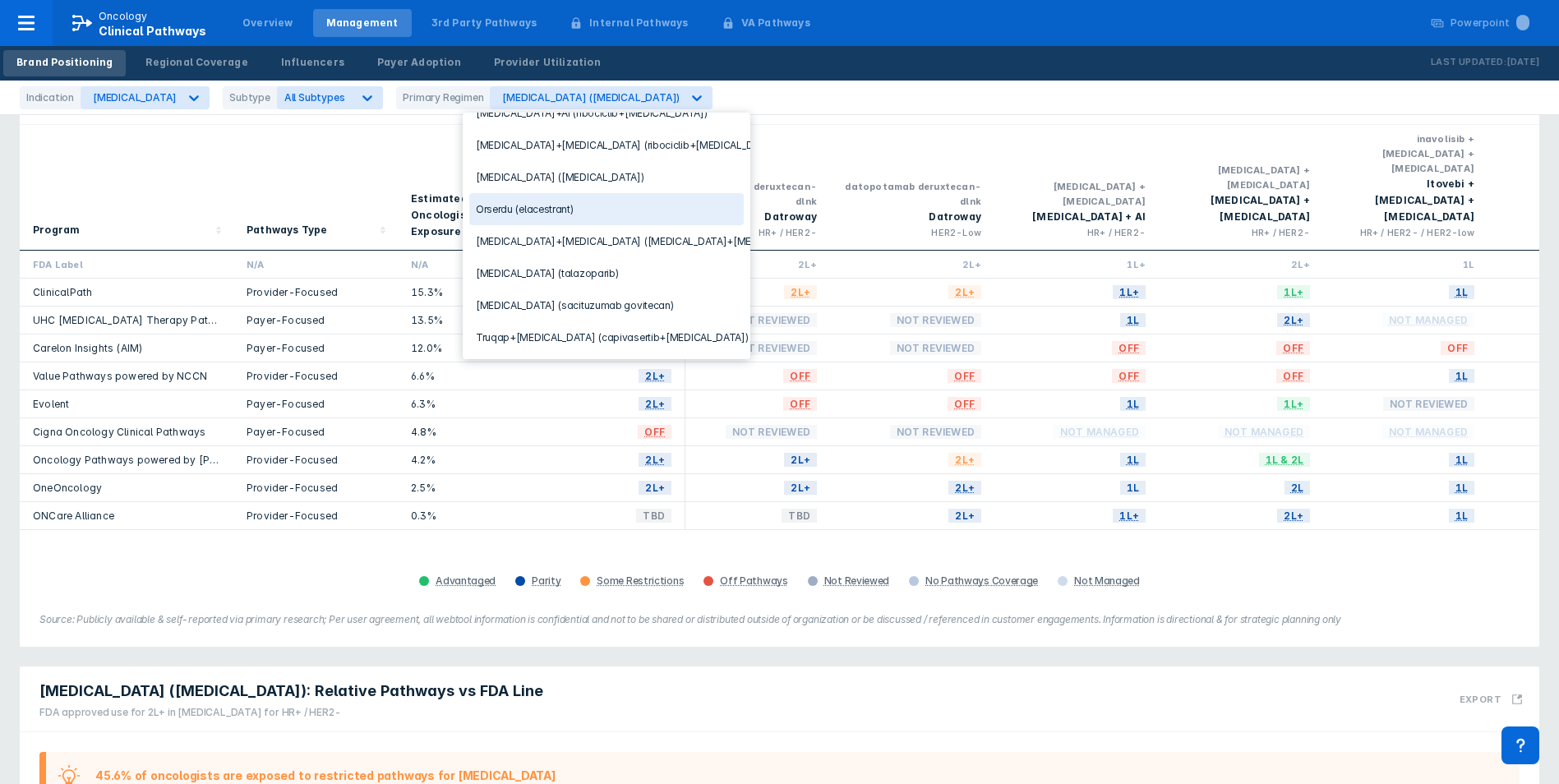
click at [489, 208] on div "Orserdu (elacestrant)" at bounding box center [607, 209] width 275 height 32
